Goal: Check status: Check status

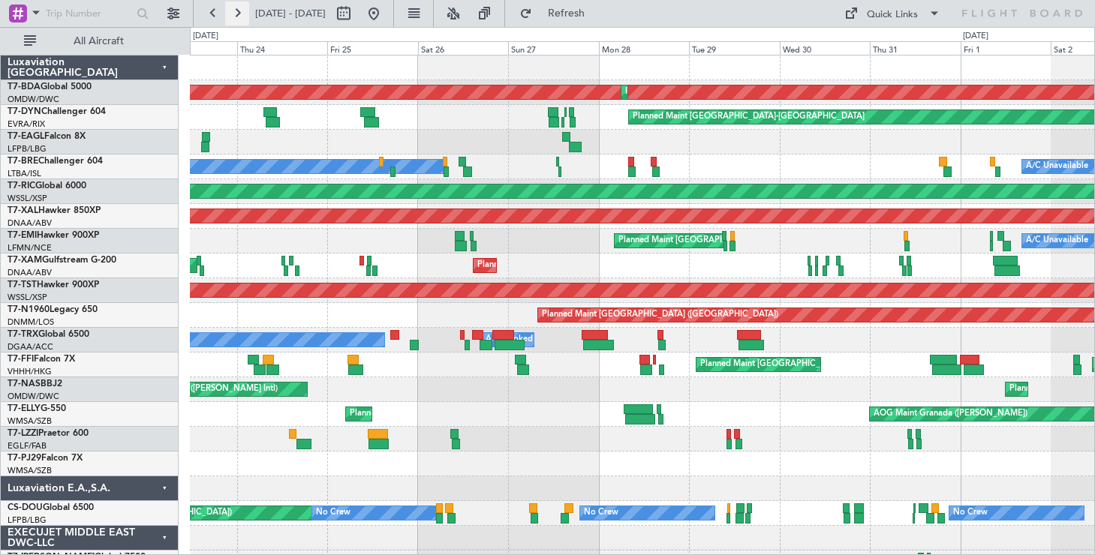
click at [236, 10] on button at bounding box center [237, 14] width 24 height 24
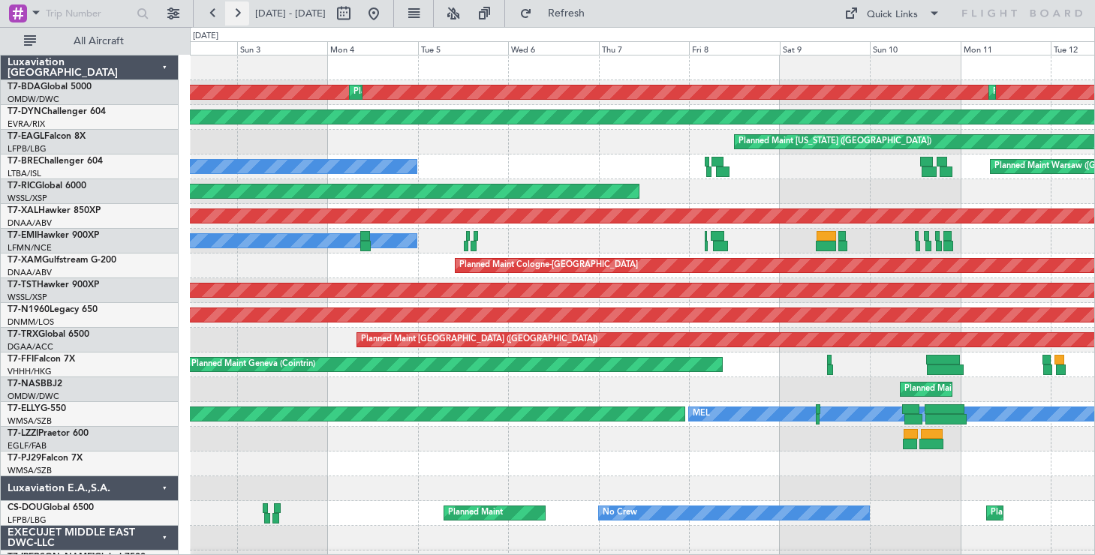
click at [236, 9] on button at bounding box center [237, 14] width 24 height 24
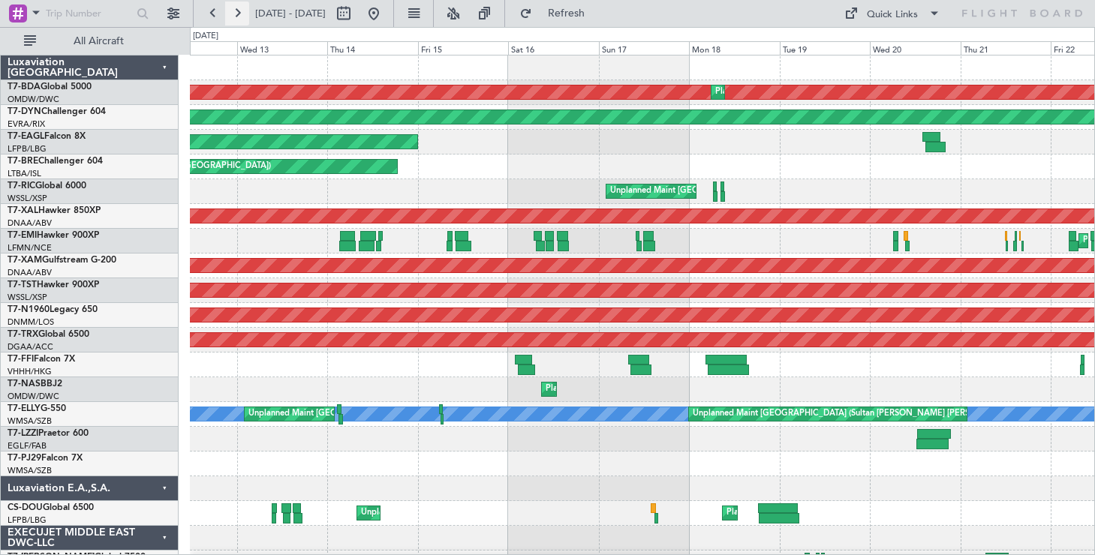
click at [236, 9] on button at bounding box center [237, 14] width 24 height 24
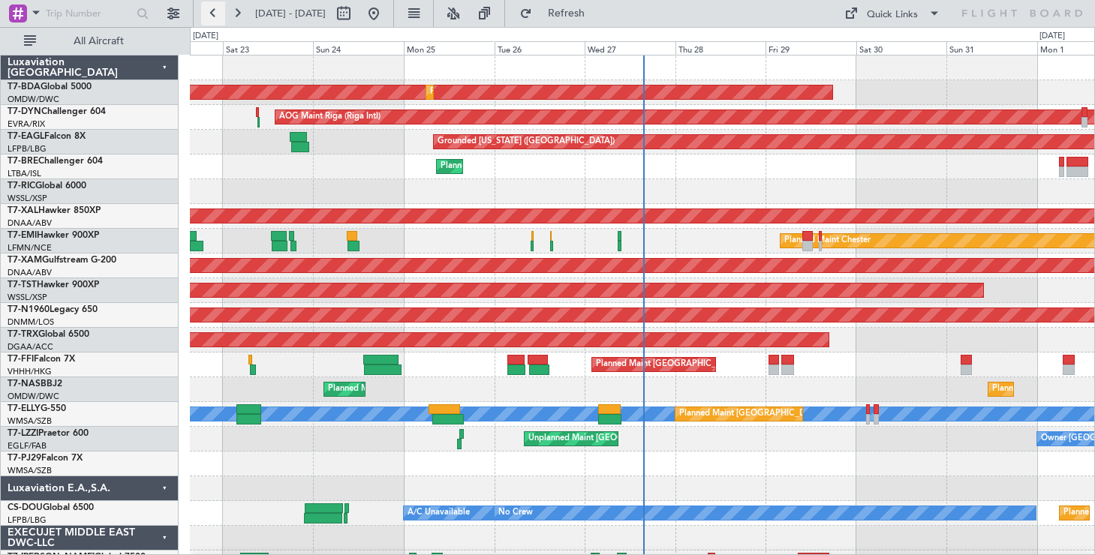
click at [213, 13] on button at bounding box center [213, 14] width 24 height 24
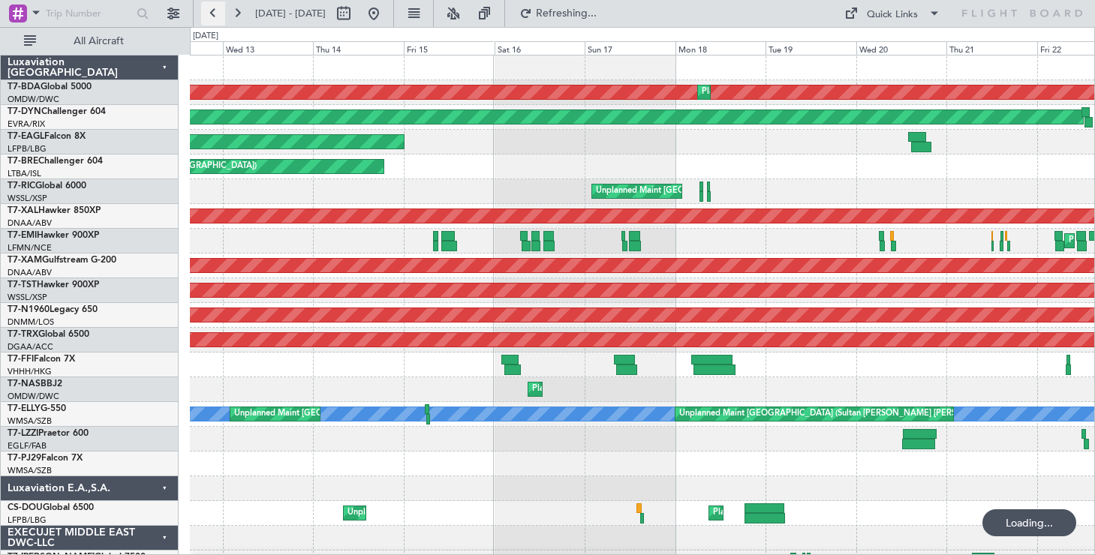
click at [213, 13] on button at bounding box center [213, 14] width 24 height 24
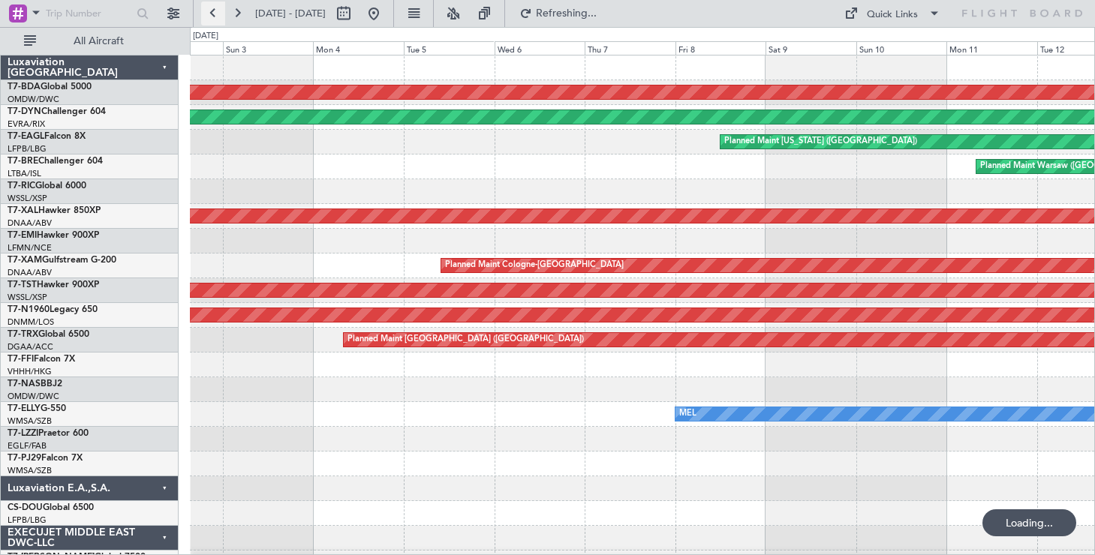
click at [213, 13] on button at bounding box center [213, 14] width 24 height 24
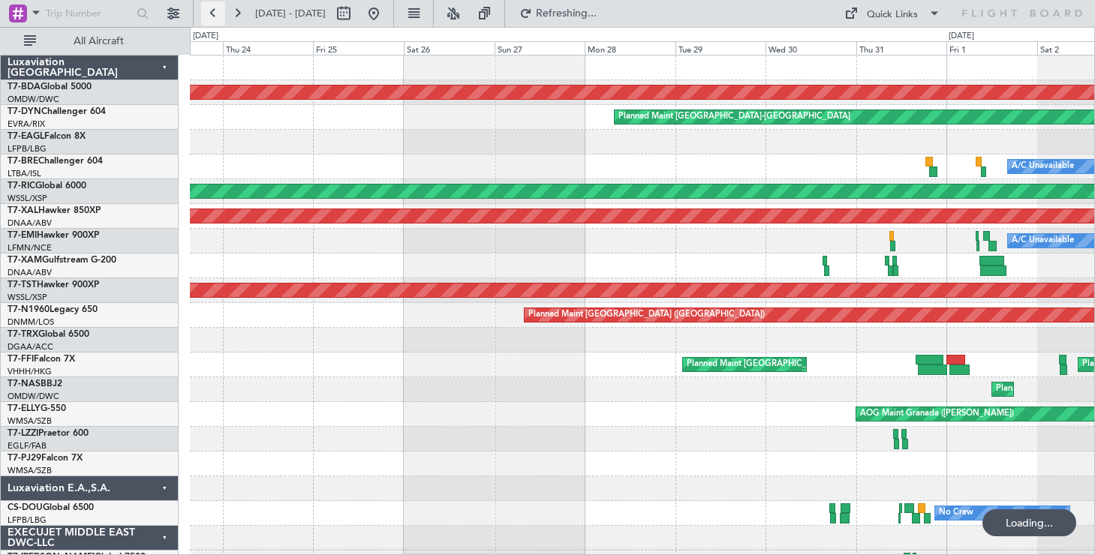
click at [213, 13] on button at bounding box center [213, 14] width 24 height 24
